Goal: Information Seeking & Learning: Find specific fact

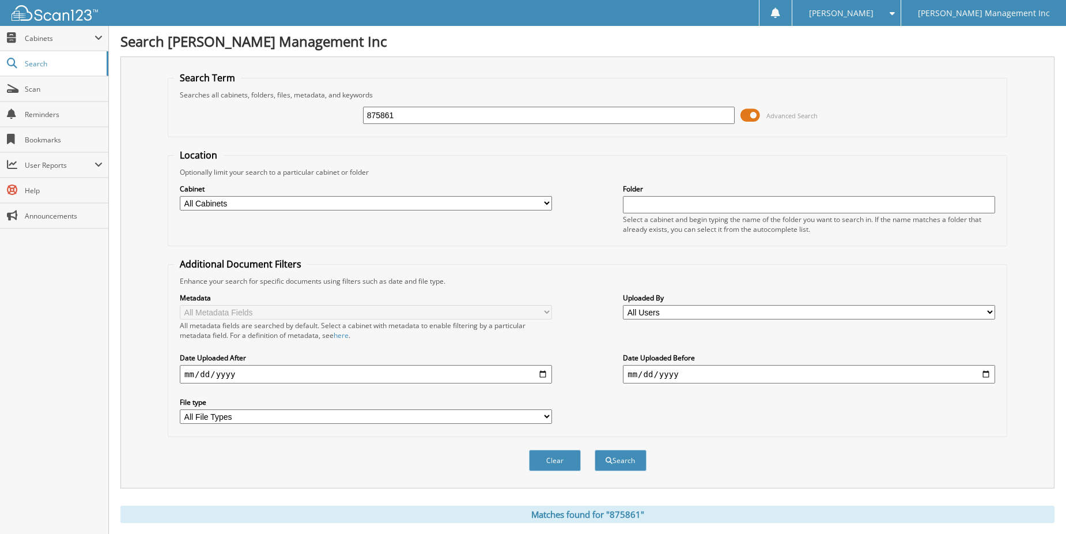
drag, startPoint x: 423, startPoint y: 120, endPoint x: 333, endPoint y: 112, distance: 89.7
click at [334, 113] on div "875861 Advanced Search" at bounding box center [587, 115] width 827 height 31
type input "826031"
click at [595, 450] on button "Search" at bounding box center [621, 460] width 52 height 21
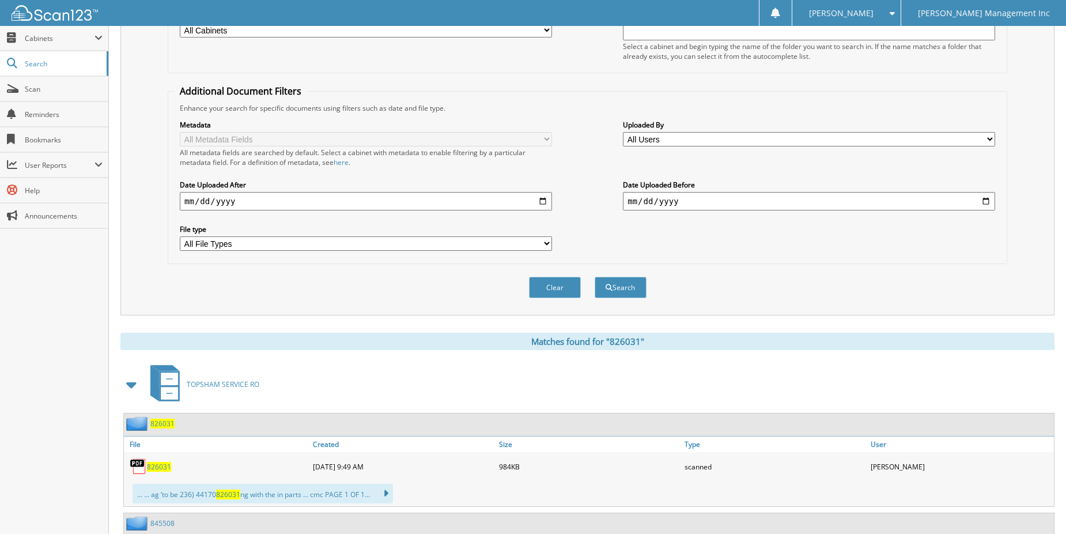
scroll to position [346, 0]
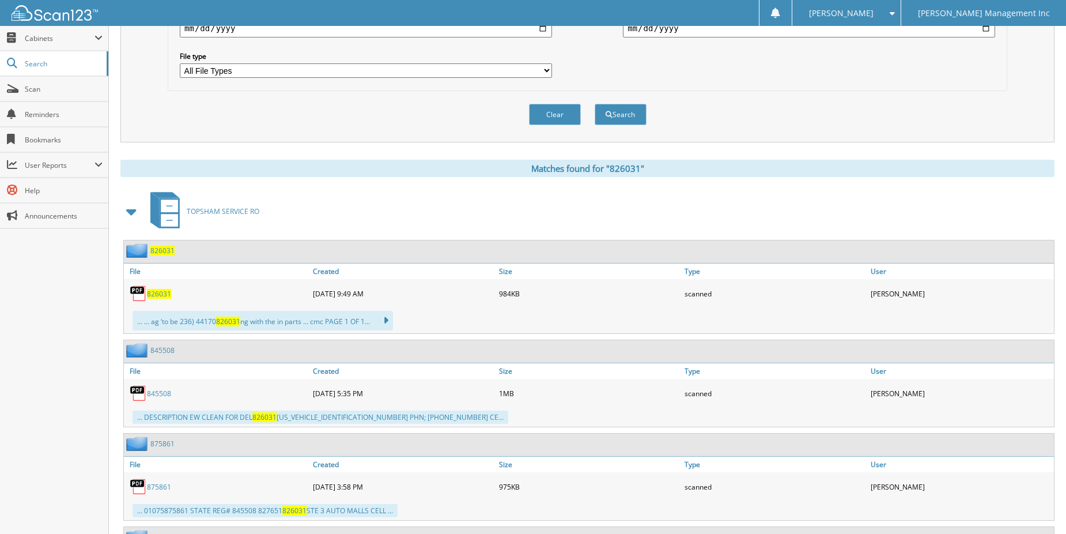
click at [155, 294] on span "826031" at bounding box center [159, 294] width 24 height 10
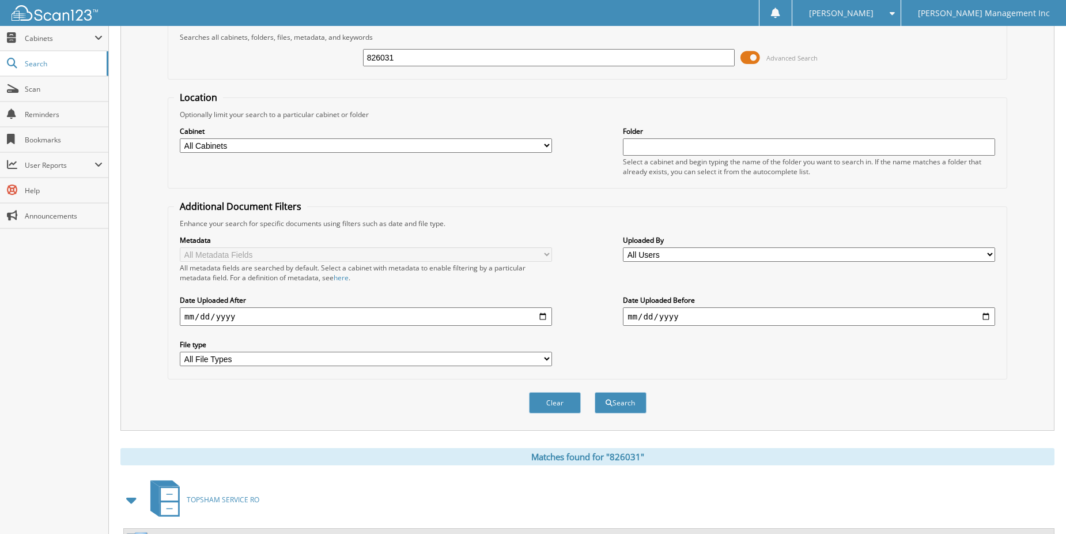
scroll to position [0, 0]
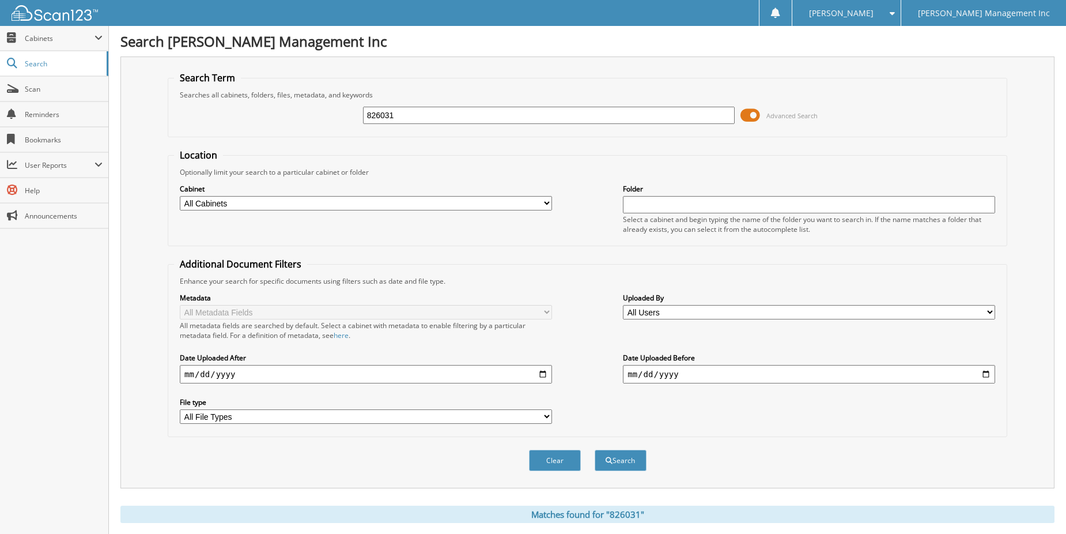
drag, startPoint x: 408, startPoint y: 112, endPoint x: 333, endPoint y: 107, distance: 74.6
click at [333, 107] on div "826031 Advanced Search" at bounding box center [587, 115] width 827 height 31
type input "827651"
click at [595, 450] on button "Search" at bounding box center [621, 460] width 52 height 21
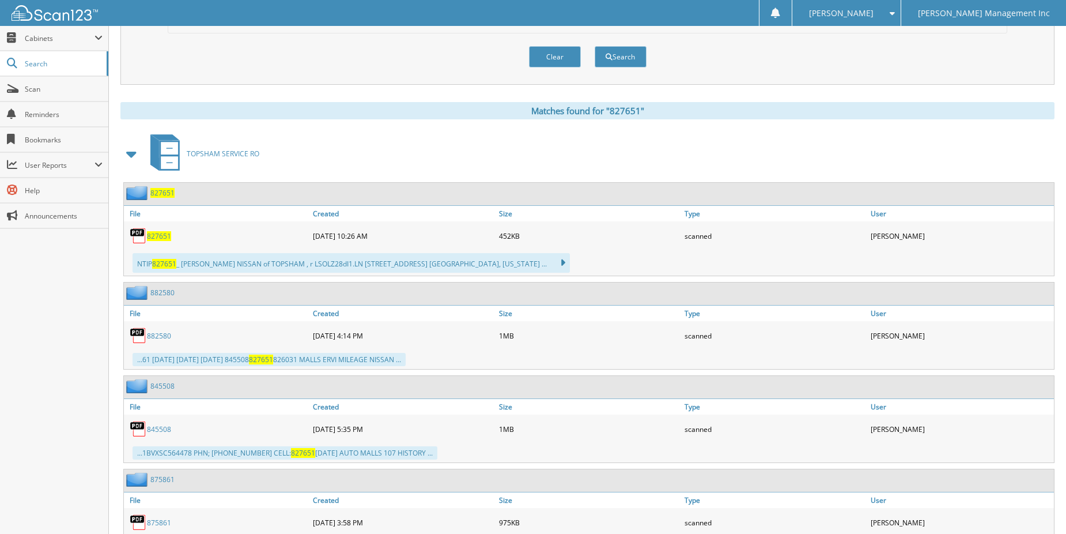
click at [159, 239] on span "827651" at bounding box center [159, 236] width 24 height 10
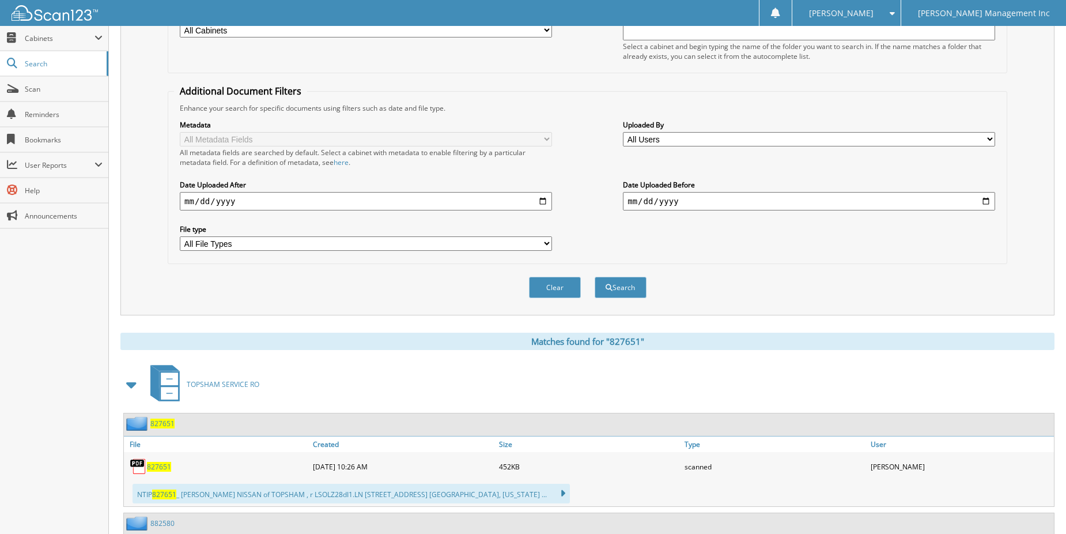
scroll to position [346, 0]
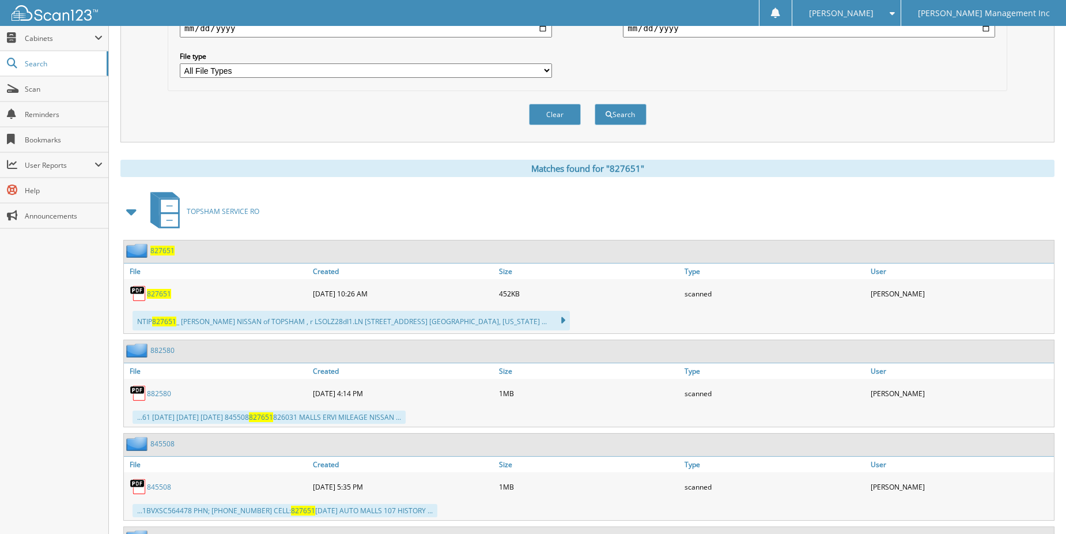
click at [165, 296] on span "827651" at bounding box center [159, 294] width 24 height 10
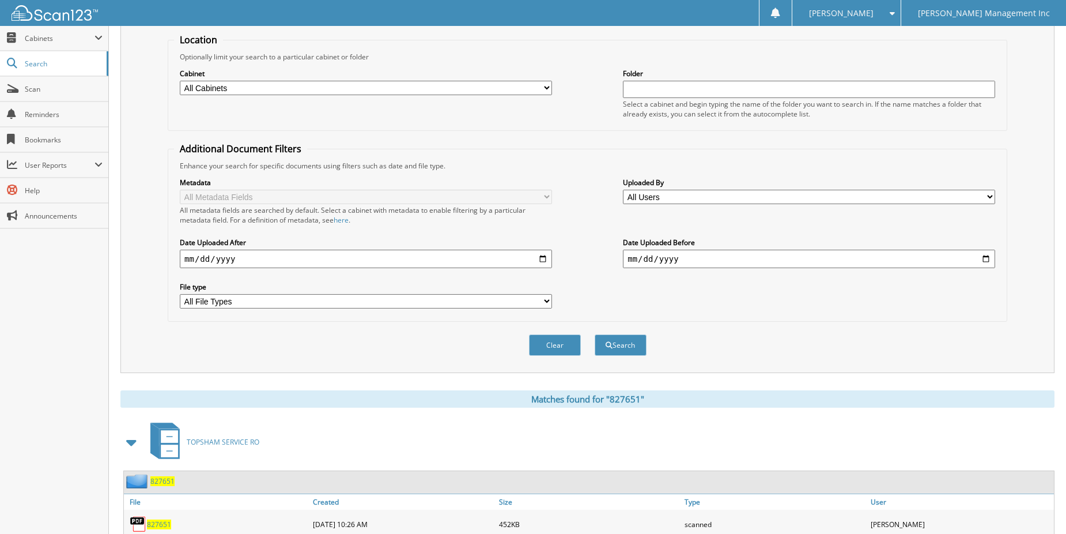
scroll to position [0, 0]
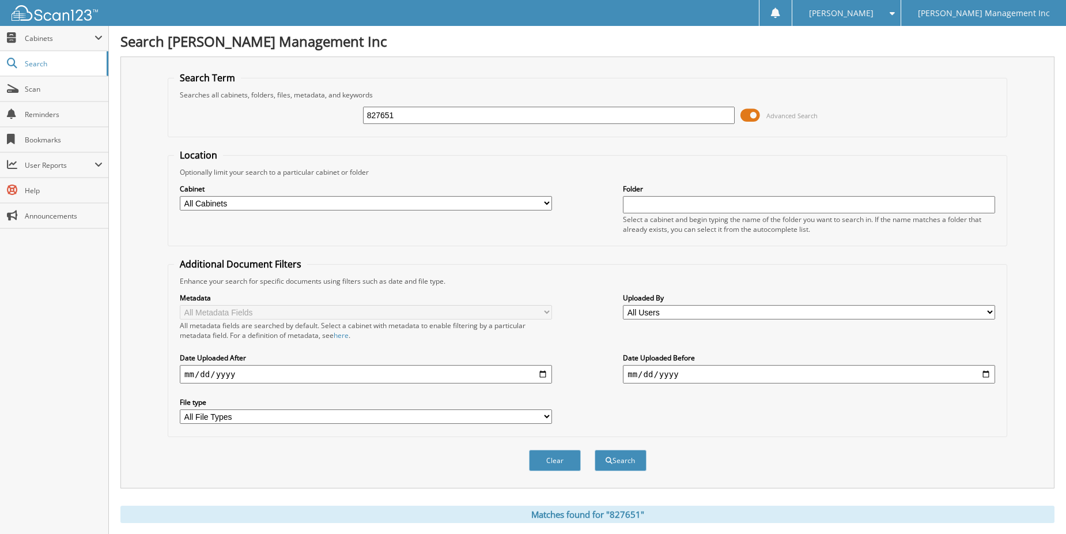
drag, startPoint x: 430, startPoint y: 112, endPoint x: 291, endPoint y: 110, distance: 139.0
click at [291, 110] on div "827651 Advanced Search" at bounding box center [587, 115] width 827 height 31
type input "826031"
click at [595, 450] on button "Search" at bounding box center [621, 460] width 52 height 21
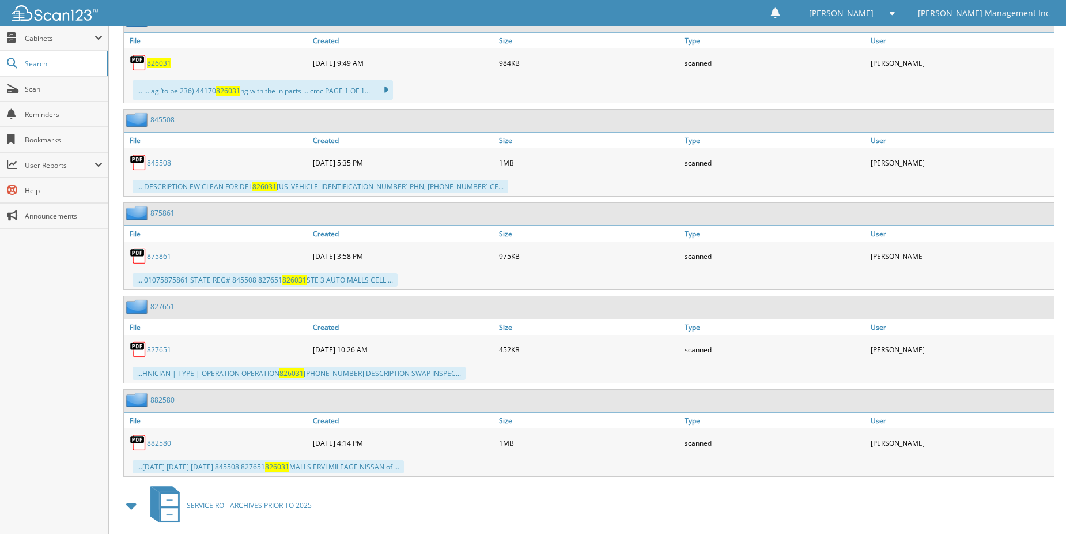
scroll to position [404, 0]
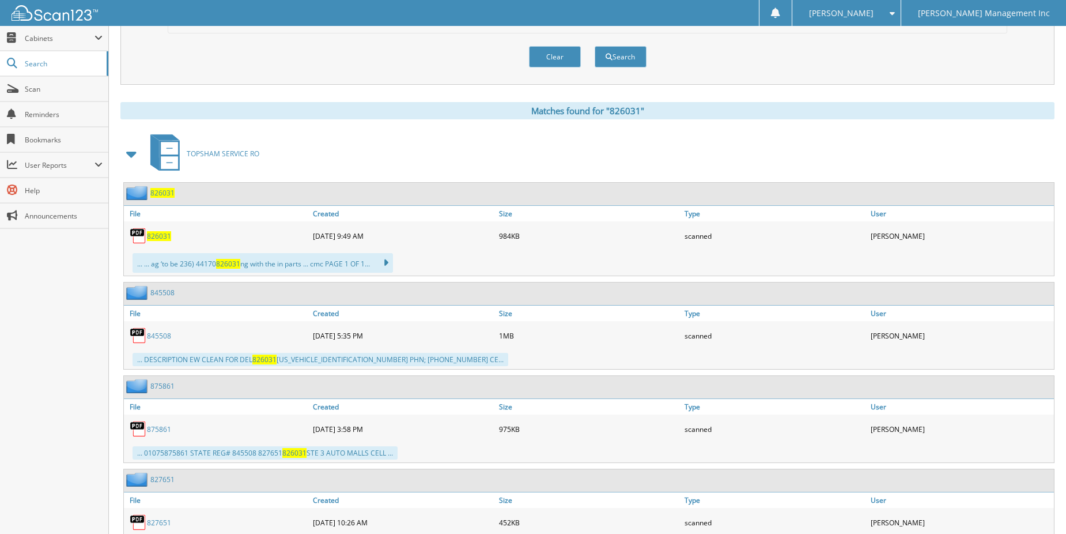
click at [153, 237] on span "826031" at bounding box center [159, 236] width 24 height 10
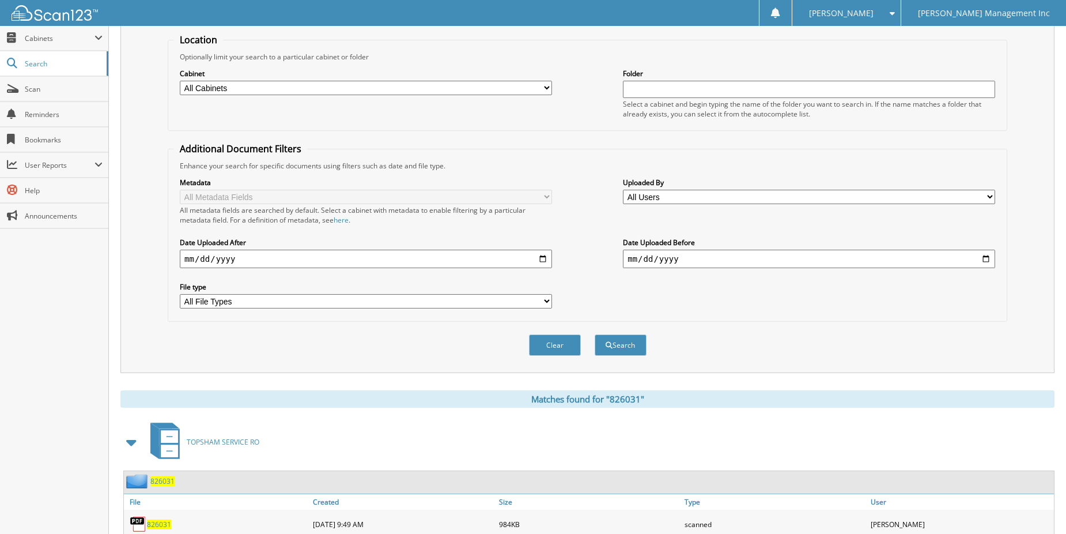
scroll to position [0, 0]
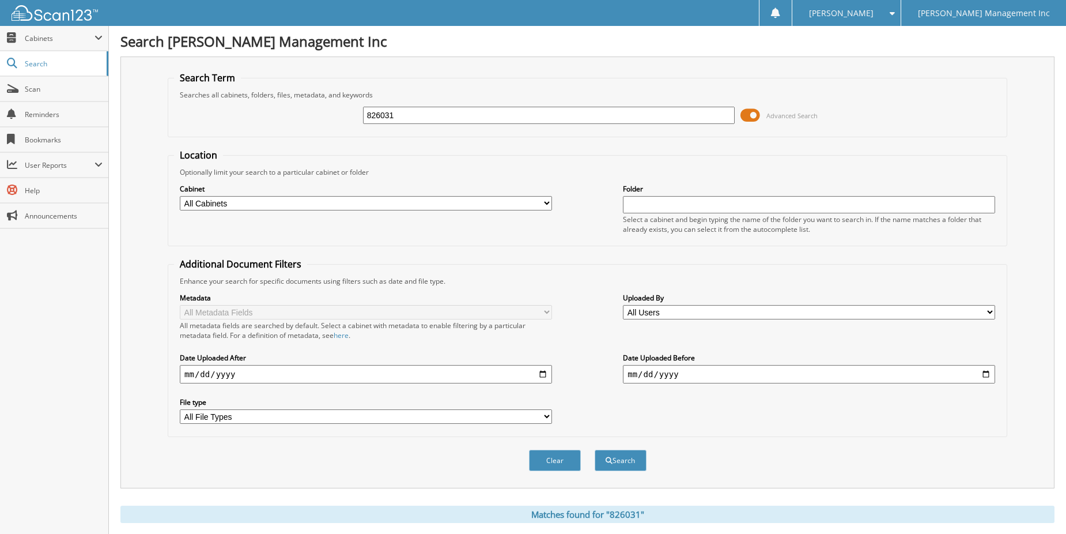
drag, startPoint x: 413, startPoint y: 115, endPoint x: 335, endPoint y: 122, distance: 78.7
click at [335, 122] on div "826031 Advanced Search" at bounding box center [587, 115] width 827 height 31
type input "845508"
click at [595, 450] on button "Search" at bounding box center [621, 460] width 52 height 21
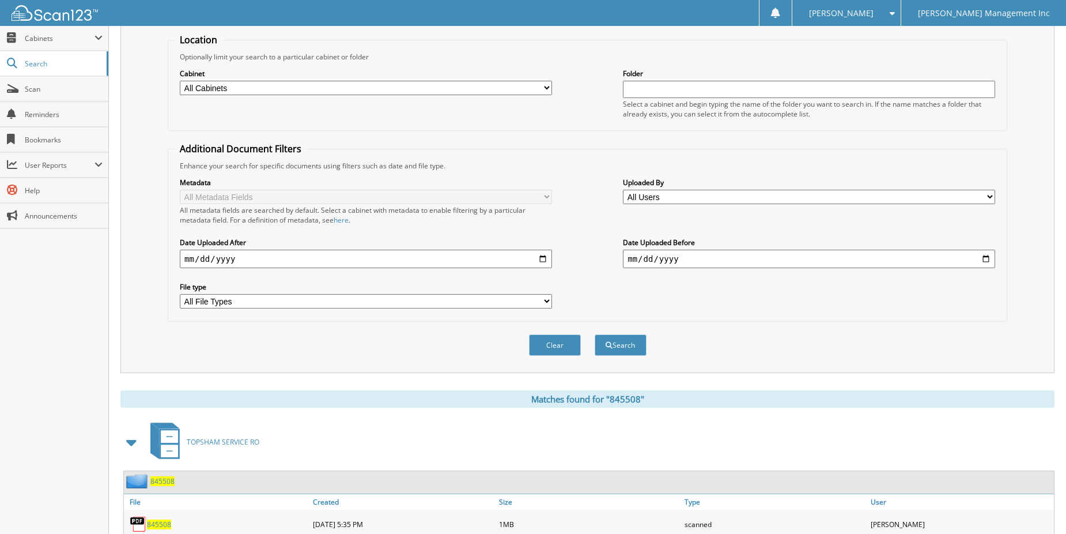
scroll to position [346, 0]
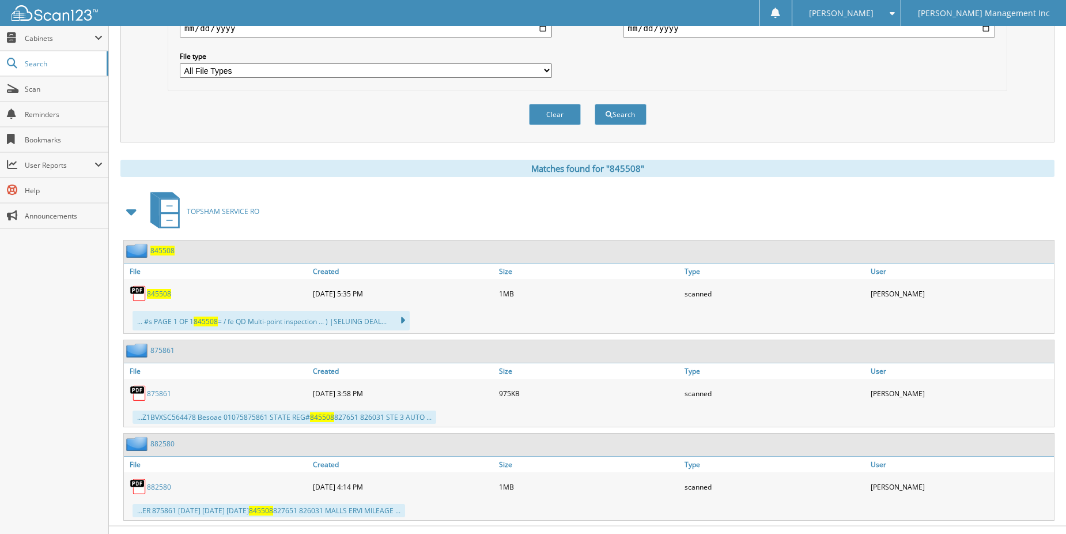
click at [163, 297] on span "845508" at bounding box center [159, 294] width 24 height 10
